Goal: Book appointment/travel/reservation

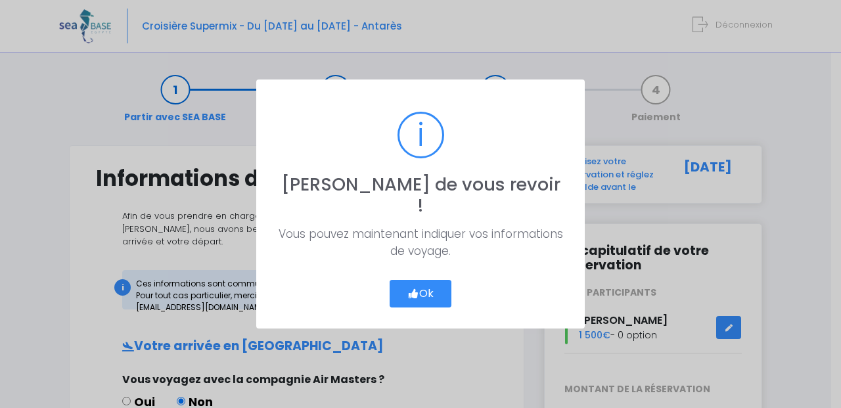
click at [432, 280] on button "Ok" at bounding box center [421, 294] width 62 height 28
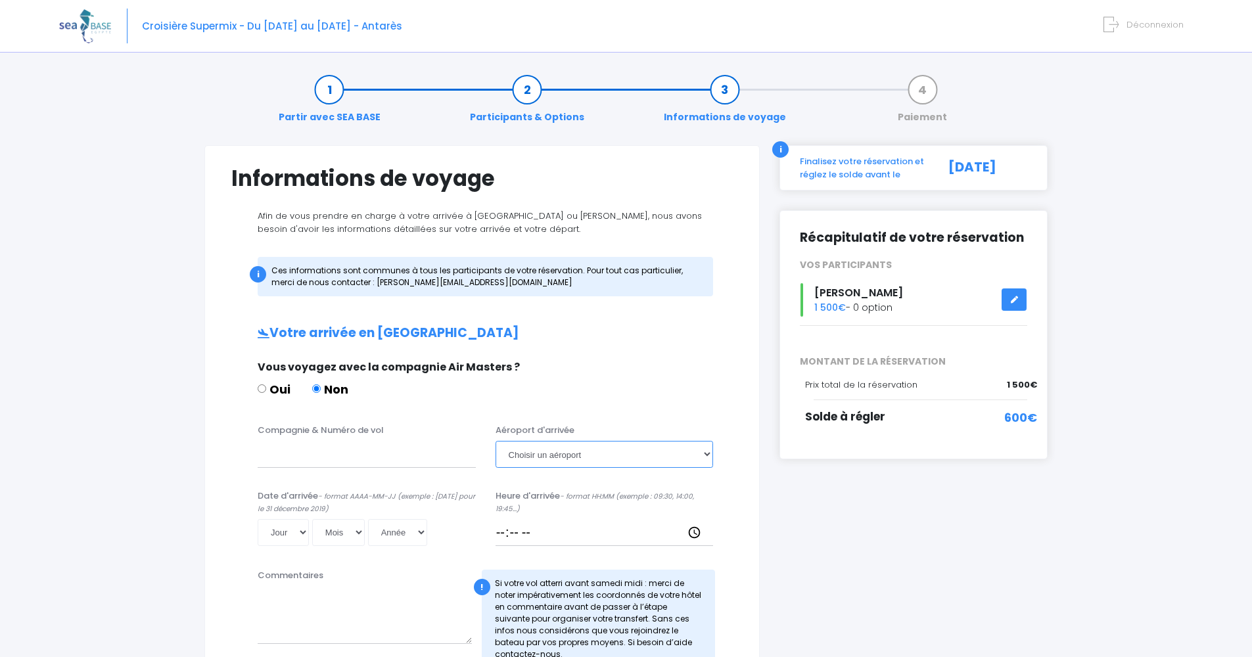
select select "Hurghada"
click at [304, 407] on input "Compagnie & Numéro de vol" at bounding box center [367, 454] width 218 height 26
click at [332, 407] on input "pegasus air line" at bounding box center [367, 454] width 218 height 26
click at [369, 407] on input "pegasus airline" at bounding box center [367, 454] width 218 height 26
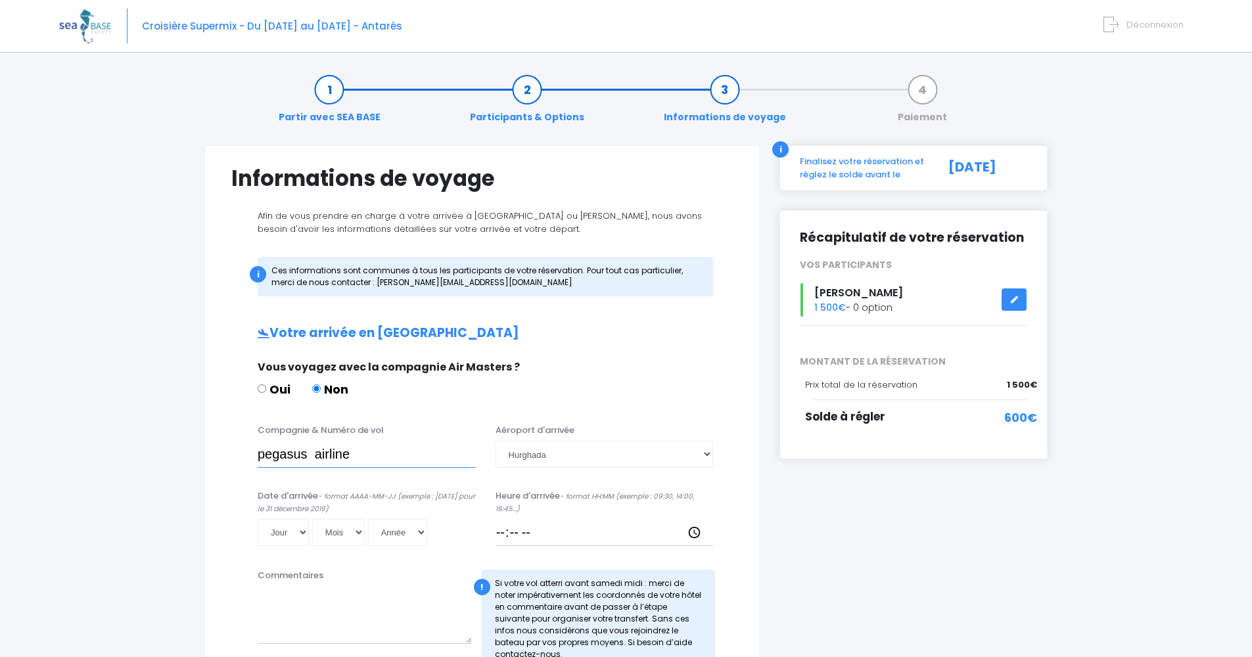
click at [369, 407] on input "pegasus airline" at bounding box center [367, 454] width 218 height 26
type input "pegasus airline pc 620"
click at [516, 407] on input "Heure d'arrivée - format HH:MM (exemple : 09:30, 14:00, 19:45...)" at bounding box center [604, 532] width 218 height 26
click at [511, 407] on input "Heure d'arrivée - format HH:MM (exemple : 09:30, 14:00, 19:45...)" at bounding box center [604, 532] width 218 height 26
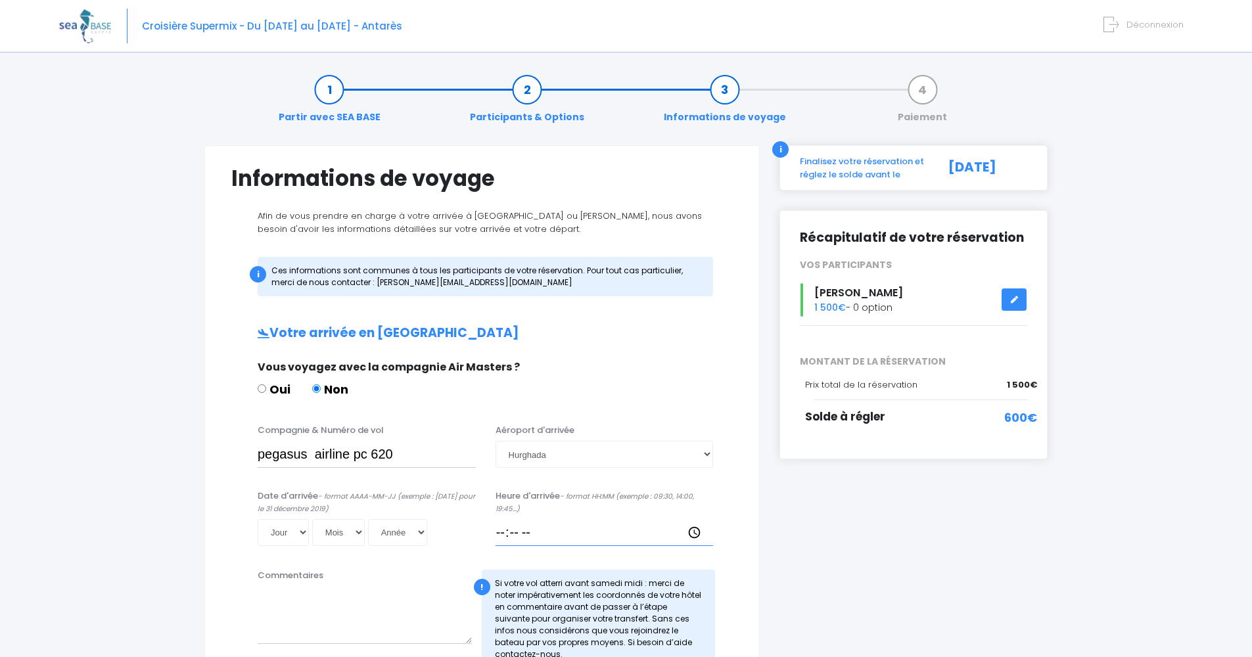
click at [595, 407] on input "Heure d'arrivée - format HH:MM (exemple : 09:30, 14:00, 19:45...)" at bounding box center [604, 532] width 218 height 26
select select "21"
select select "11"
select select "2025"
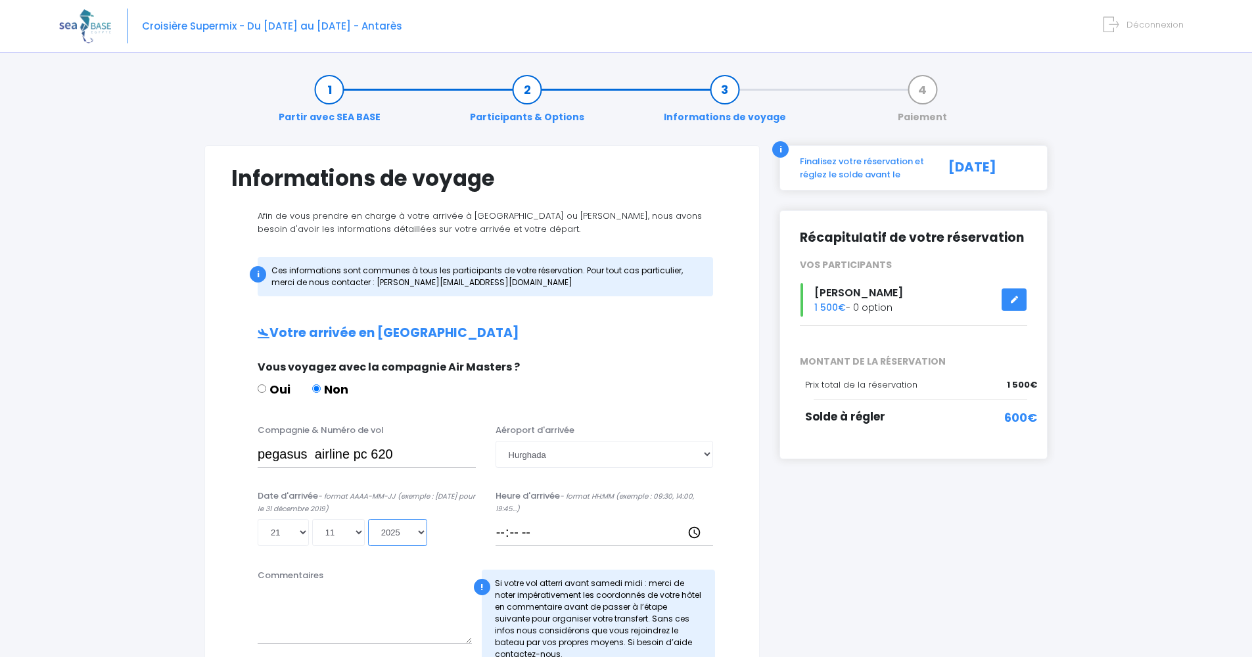
type input "2025-11-21"
click at [771, 407] on div "i Finalisez votre réservation et réglez le solde avant le 22/09/2025 Récapitula…" at bounding box center [913, 605] width 288 height 921
click at [139, 407] on div "Partir avec SEA BASE Participants & Options Informations de voyage Paiement Inf…" at bounding box center [625, 620] width 1133 height 1119
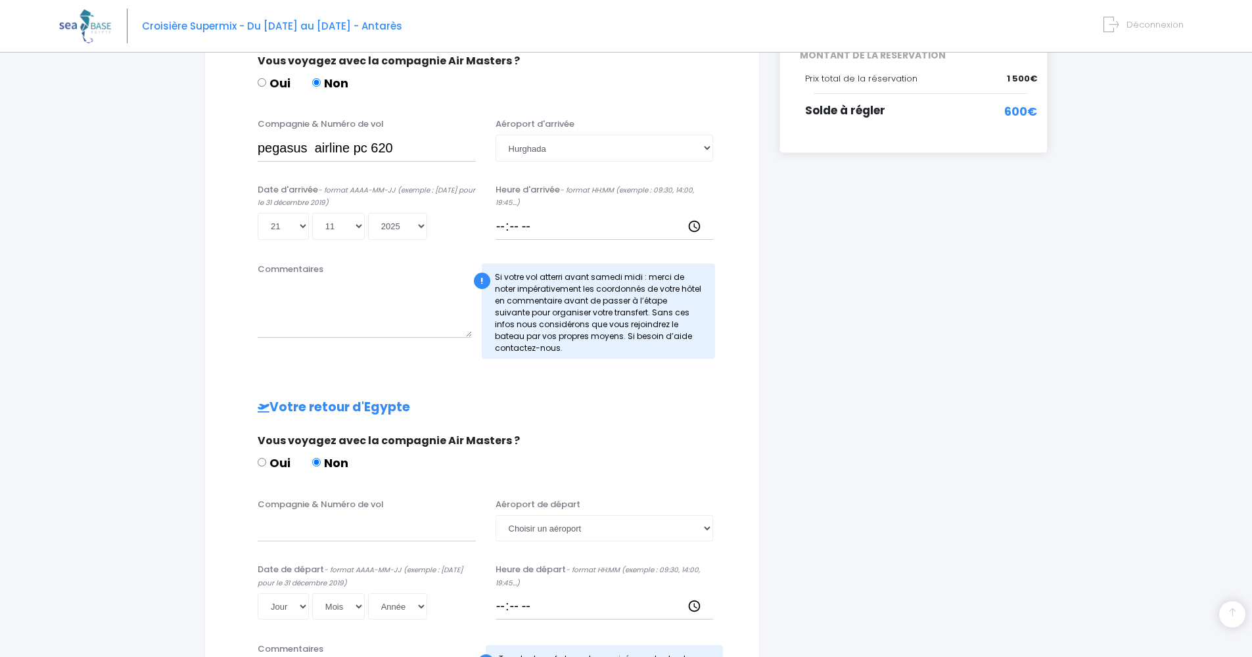
scroll to position [294, 0]
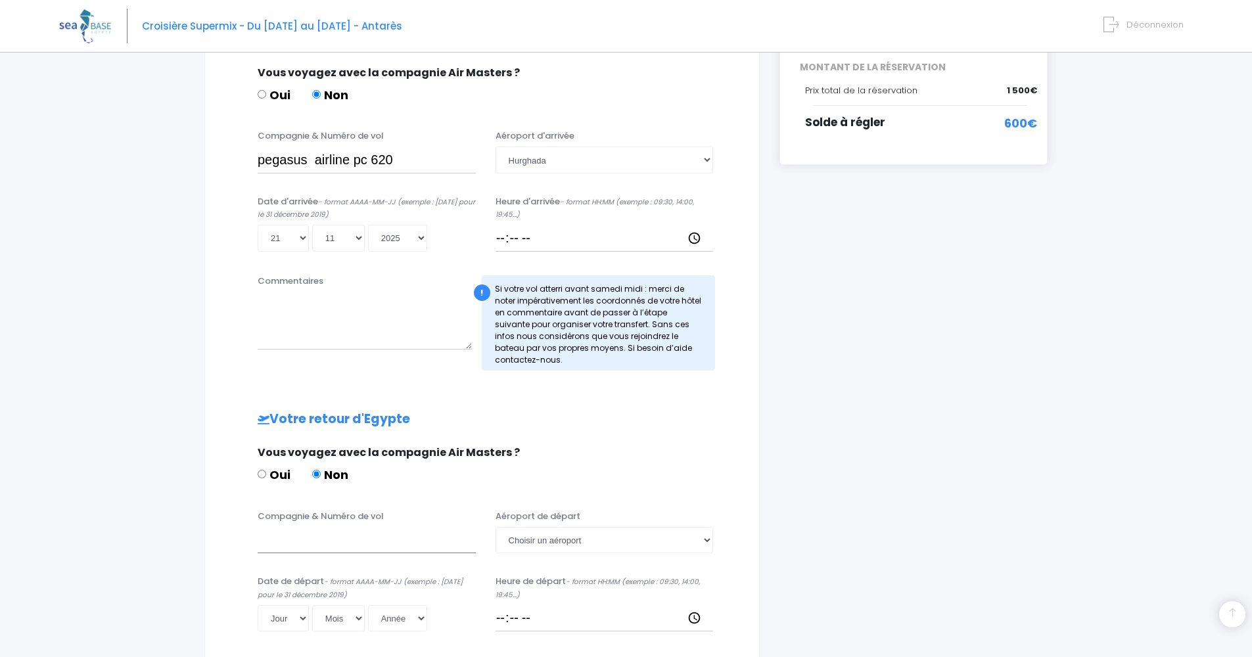
click at [285, 407] on input "Compagnie & Numéro de vol" at bounding box center [367, 540] width 218 height 26
drag, startPoint x: 285, startPoint y: 543, endPoint x: 373, endPoint y: 557, distance: 88.4
click at [373, 407] on div "Compagnie & Numéro de vol Transavia Aéroport de départ Choisir un aéroport Hurg…" at bounding box center [481, 536] width 521 height 52
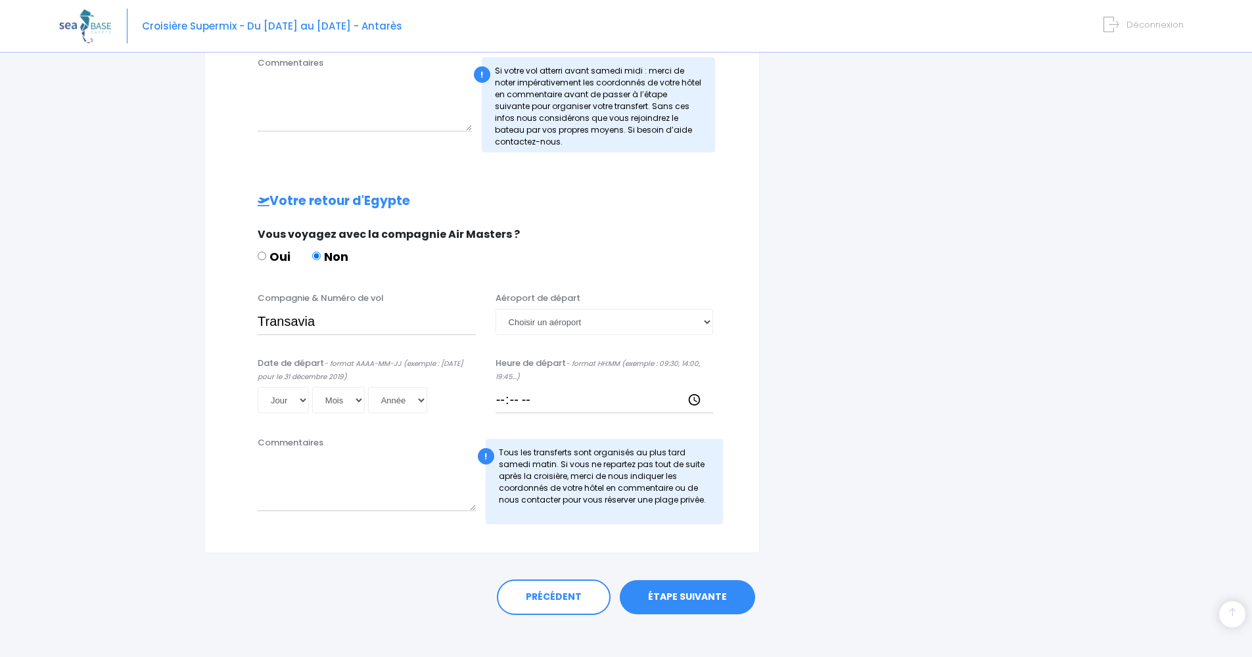
scroll to position [520, 0]
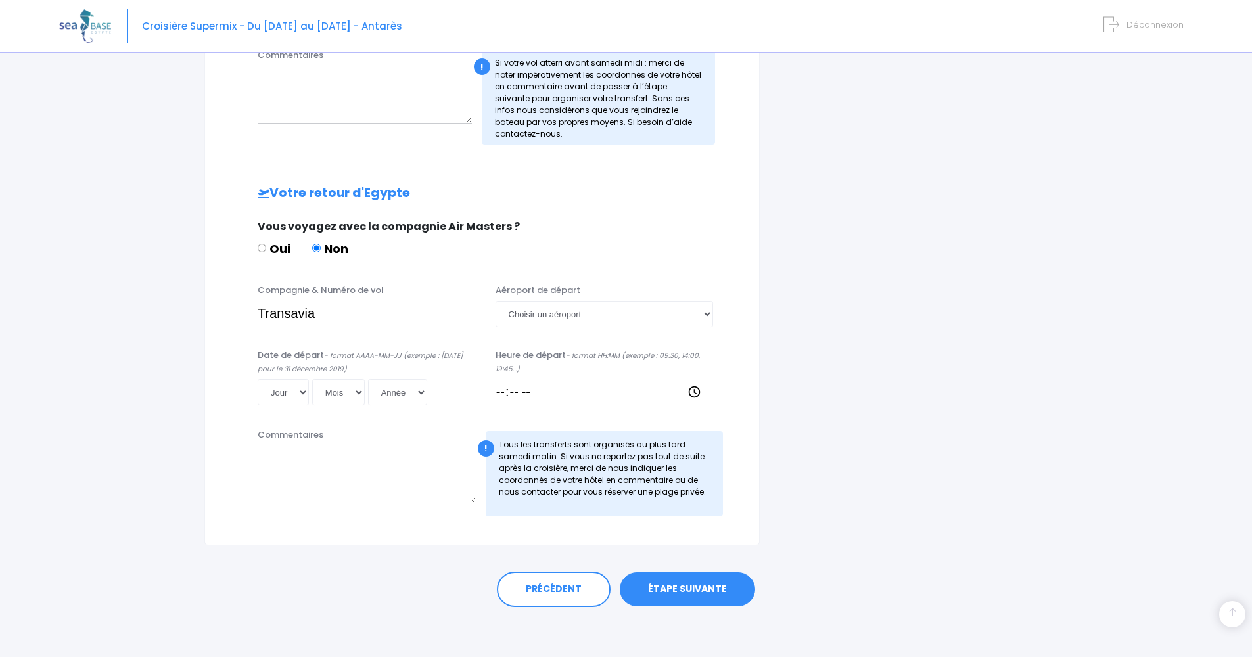
click at [398, 313] on input "Transavia" at bounding box center [367, 314] width 218 height 26
type input "Transavia to8049"
click at [526, 390] on input "Heure de départ - format HH:MM (exemple : 09:30, 14:00, 19:45...)" at bounding box center [604, 392] width 218 height 26
click at [296, 386] on div "Jour 01 02 03 04 05 06 07 08 09 10 11 12 13 14 15 16 17 18 19 20 21 22 23 24 25…" at bounding box center [367, 392] width 218 height 26
select select "30"
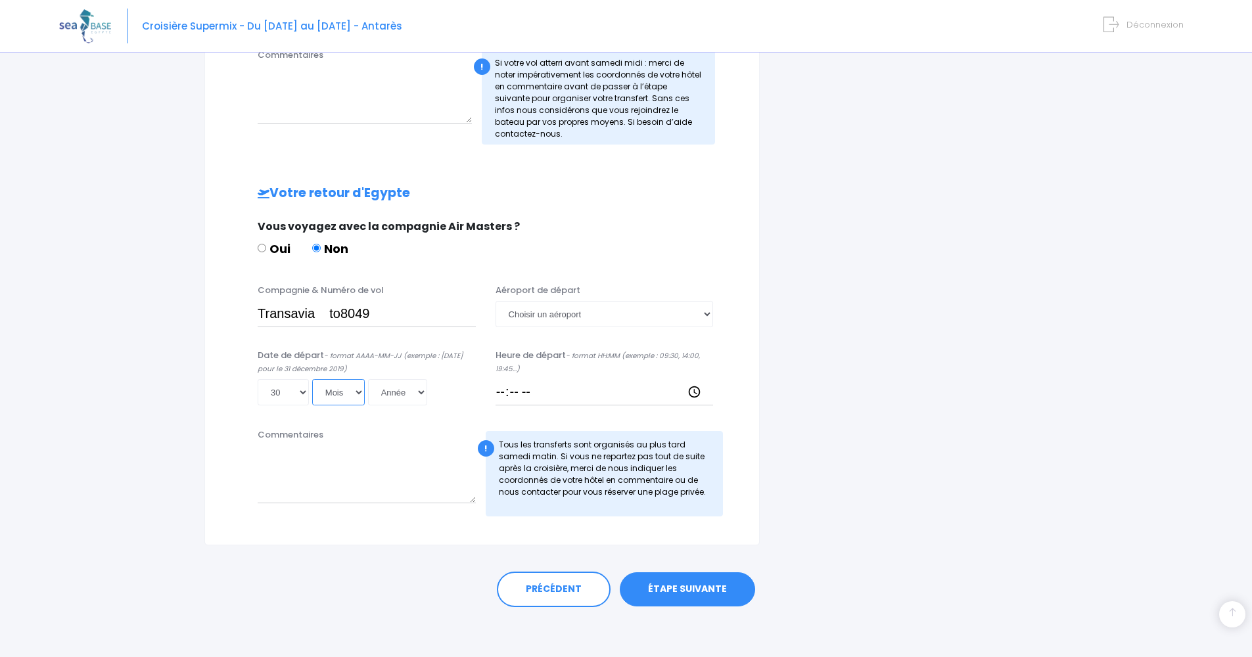
select select "11"
select select "2025"
type input "2025-11-30"
click at [688, 407] on link "ÉTAPE SUIVANTE" at bounding box center [687, 589] width 135 height 34
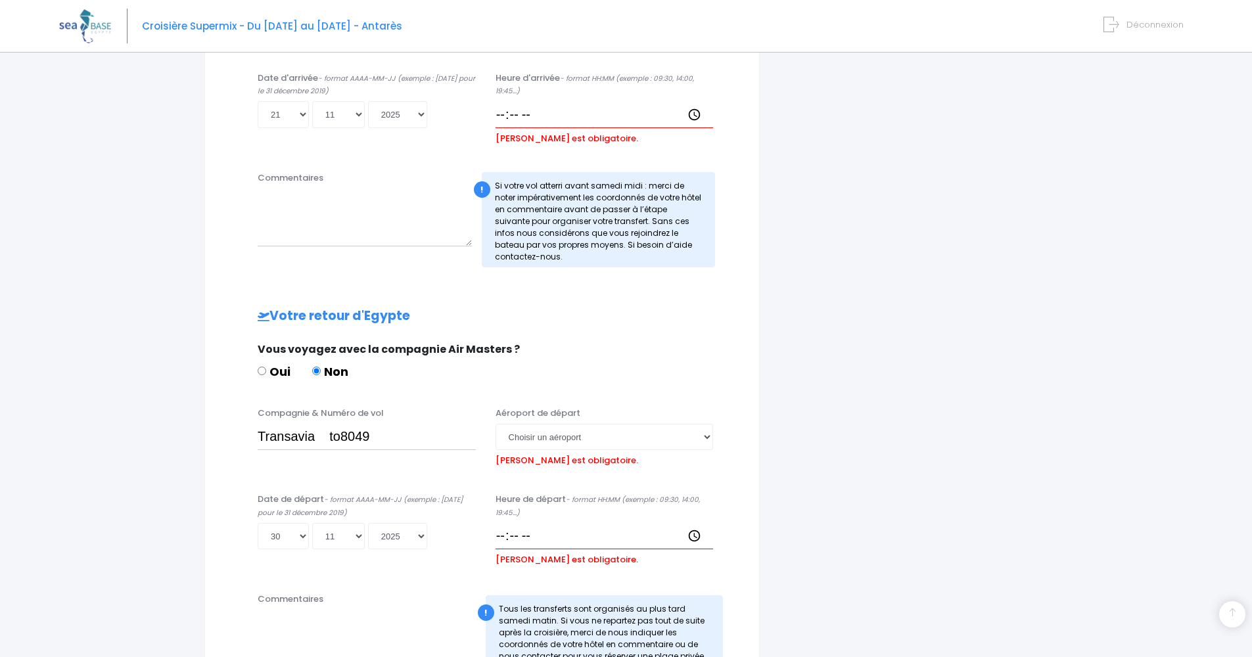
scroll to position [387, 0]
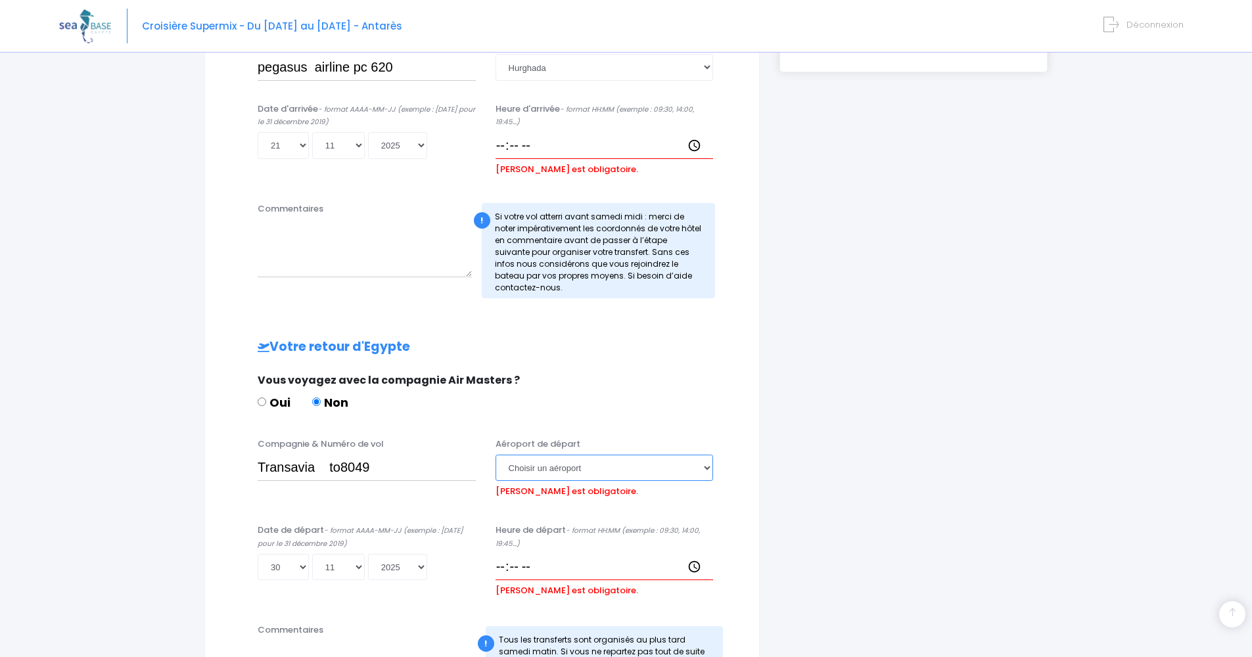
select select "Hurghada"
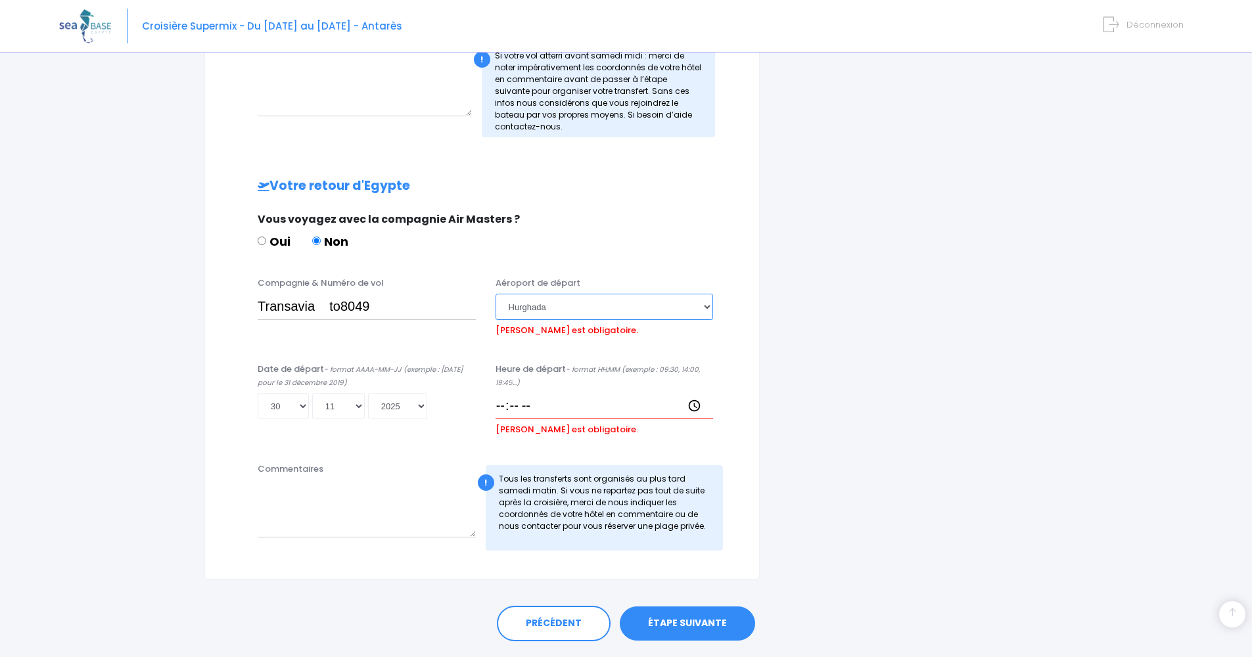
scroll to position [583, 0]
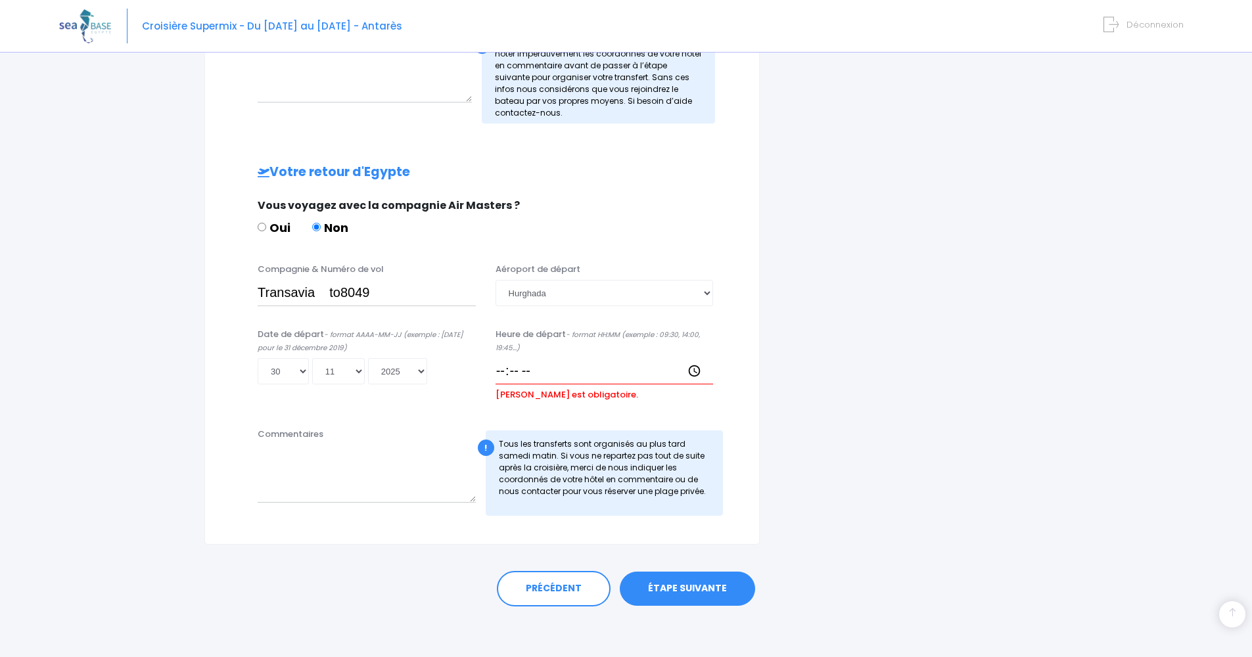
click at [706, 407] on link "ÉTAPE SUIVANTE" at bounding box center [687, 589] width 135 height 34
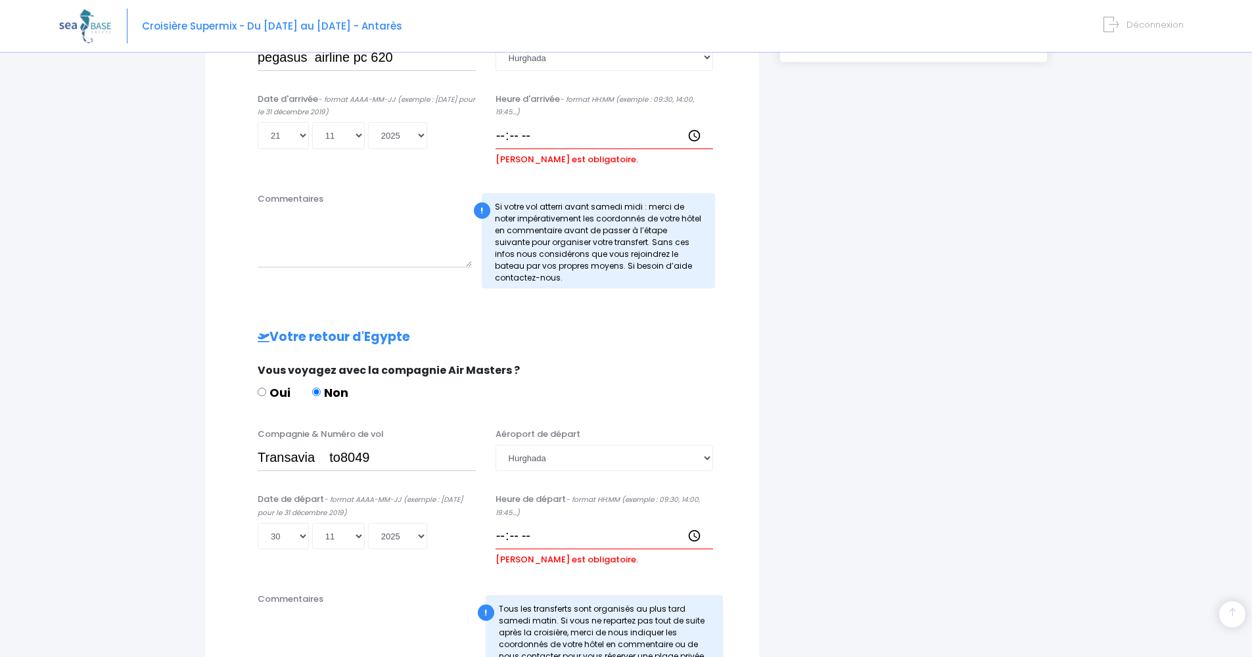
scroll to position [387, 0]
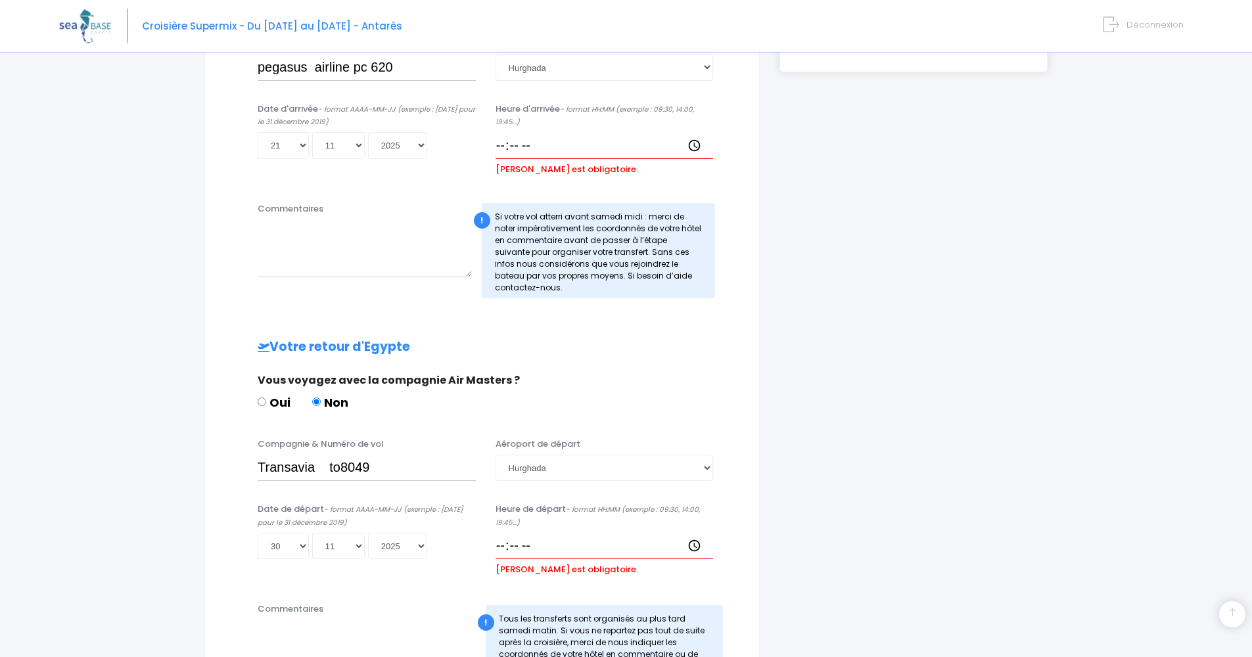
click at [507, 407] on div "Date de départ - format AAAA-MM-JJ (exemple : 2019-12-31 pour le 31 décembre 20…" at bounding box center [481, 546] width 521 height 86
click at [541, 150] on input "Heure d'arrivée - format HH:MM (exemple : 09:30, 14:00, 19:45...)" at bounding box center [604, 145] width 218 height 26
click at [539, 150] on input "Heure d'arrivée - format HH:MM (exemple : 09:30, 14:00, 19:45...)" at bounding box center [604, 145] width 218 height 26
click at [523, 147] on input "Heure d'arrivée - format HH:MM (exemple : 09:30, 14:00, 19:45...)" at bounding box center [604, 145] width 218 height 26
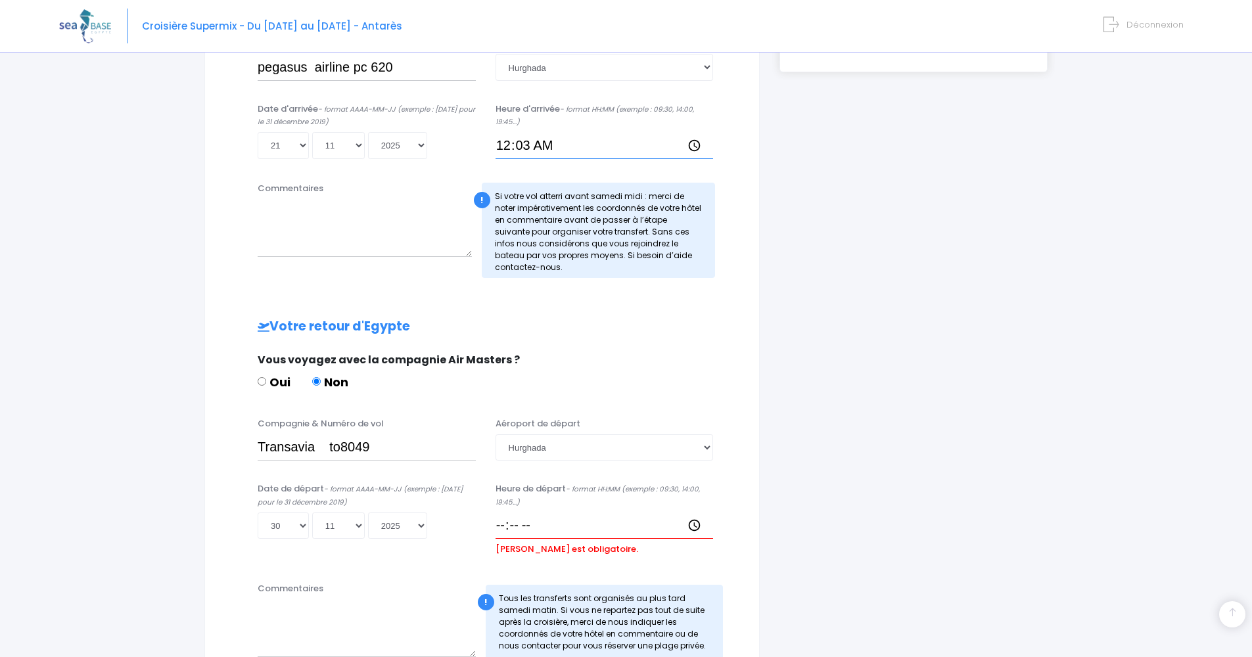
type input "00:30"
click at [502, 407] on input "Heure de départ - format HH:MM (exemple : 09:30, 14:00, 19:45...)" at bounding box center [604, 525] width 218 height 26
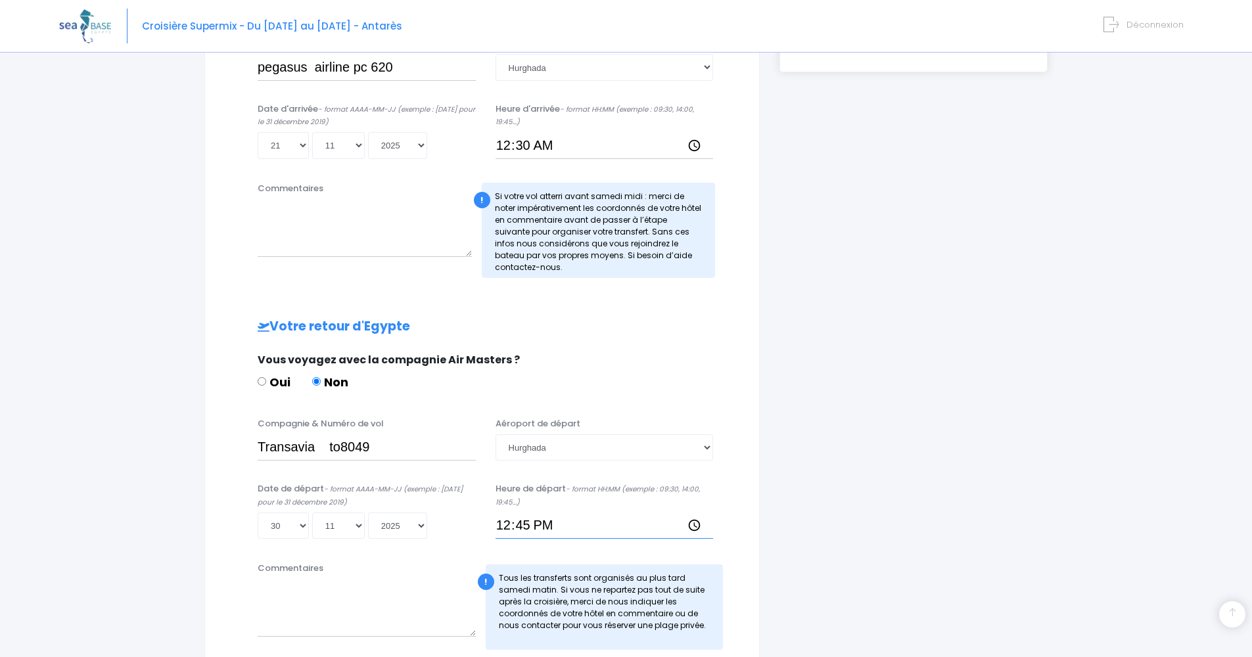
click at [542, 407] on input "12:45" at bounding box center [604, 525] width 218 height 26
click at [530, 407] on input "12:45" at bounding box center [604, 525] width 218 height 26
type input "12:45"
click input "submit" at bounding box center [0, 0] width 0 height 0
click at [549, 407] on input "12:45" at bounding box center [604, 525] width 218 height 26
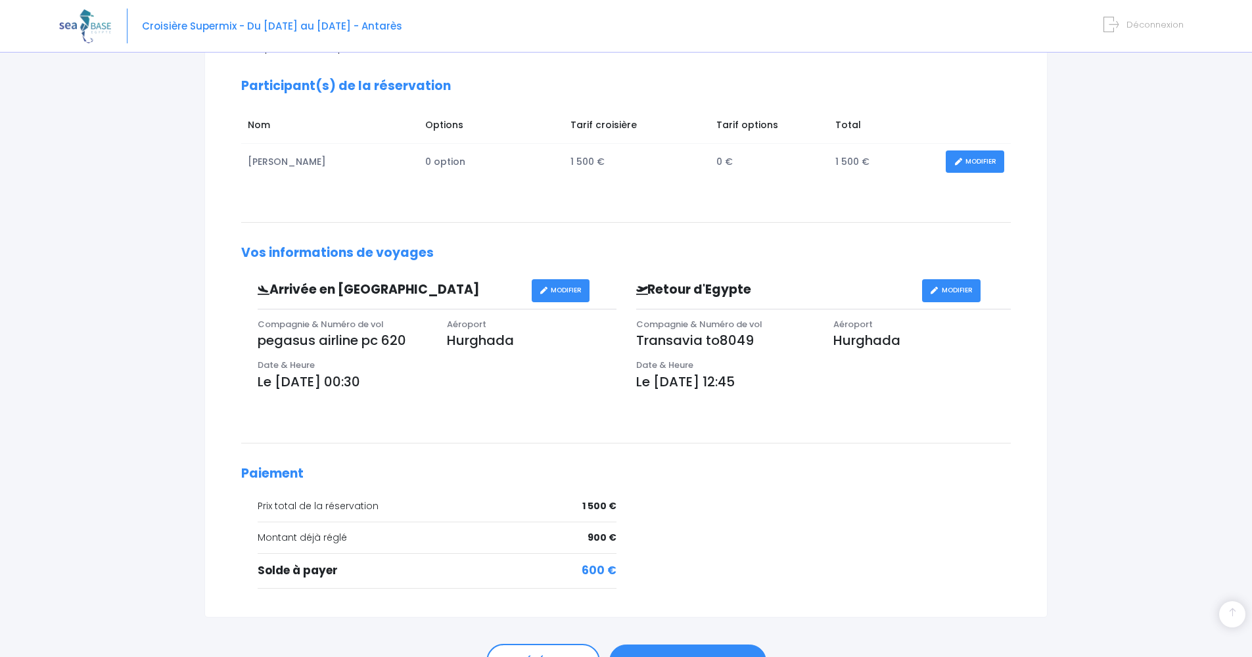
scroll to position [262, 0]
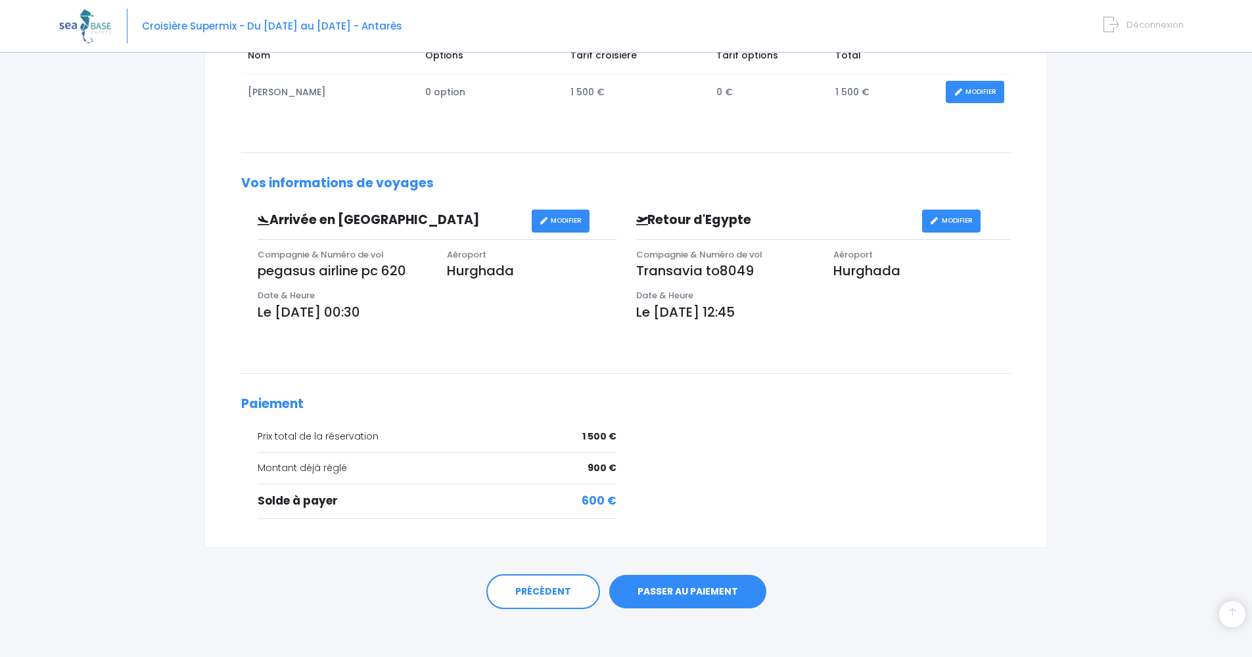
click at [687, 583] on link "PASSER AU PAIEMENT" at bounding box center [687, 592] width 157 height 34
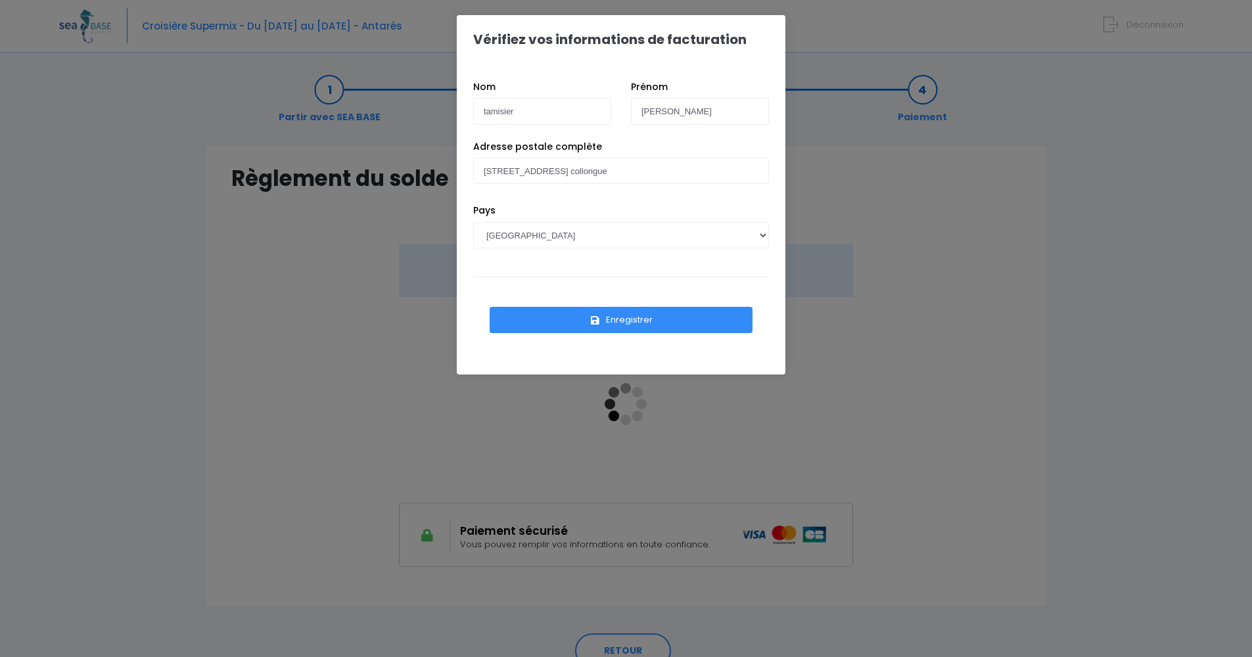
click at [637, 316] on button "Enregistrer" at bounding box center [620, 320] width 263 height 26
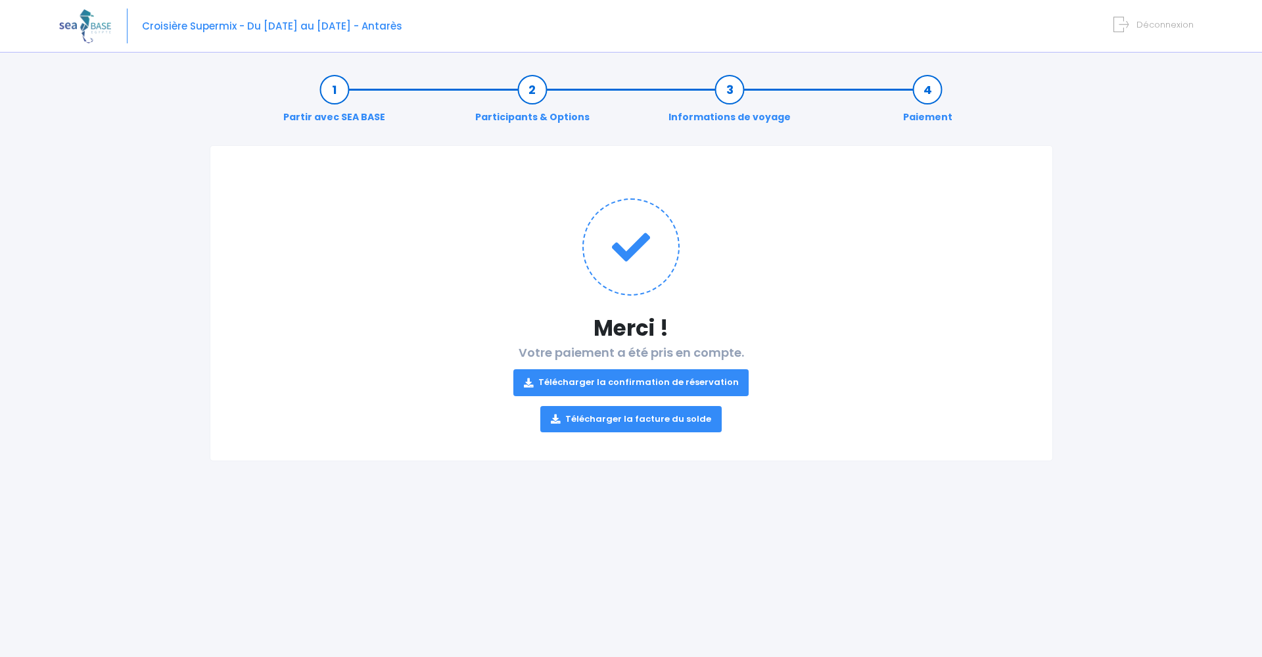
click at [644, 378] on link "Télécharger la confirmation de réservation" at bounding box center [631, 382] width 236 height 26
click at [637, 422] on link "Télécharger la facture du solde" at bounding box center [630, 419] width 181 height 26
